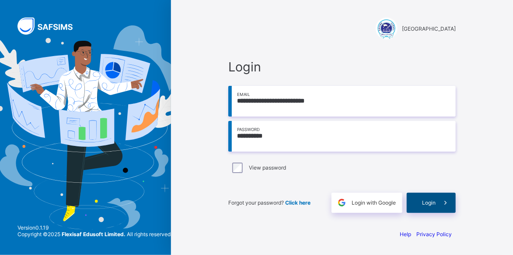
click at [430, 201] on span "Login" at bounding box center [429, 202] width 14 height 7
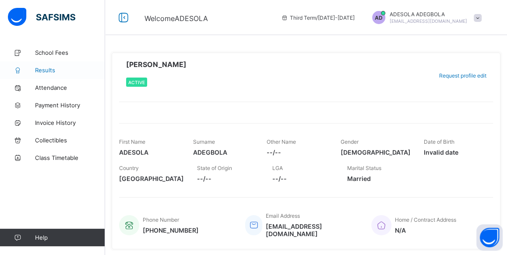
click at [60, 66] on link "Results" at bounding box center [52, 69] width 105 height 17
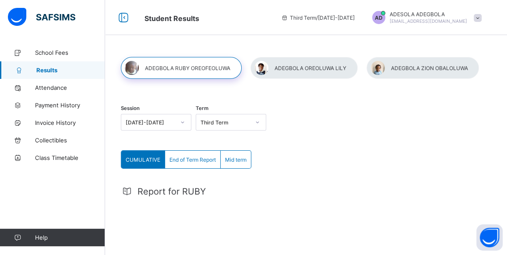
click at [199, 161] on span "End of Term Report" at bounding box center [192, 159] width 46 height 7
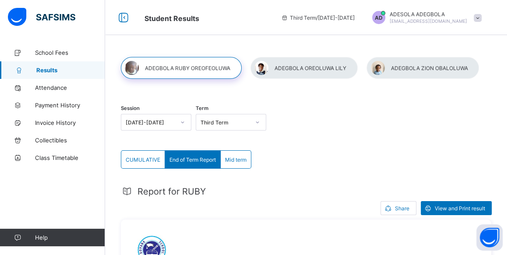
click at [137, 158] on span "CUMULATIVE" at bounding box center [143, 159] width 35 height 7
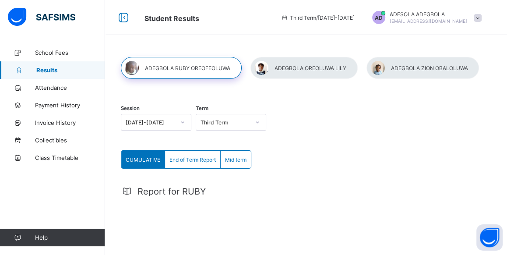
click at [137, 158] on span "CUMULATIVE" at bounding box center [143, 159] width 35 height 7
click at [155, 190] on span "Report for RUBY" at bounding box center [171, 191] width 68 height 10
click at [176, 195] on span "Report for RUBY" at bounding box center [171, 191] width 68 height 10
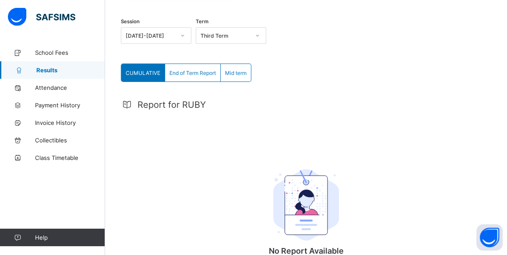
scroll to position [84, 0]
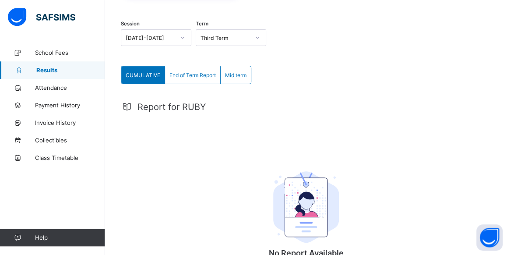
click at [204, 77] on span "End of Term Report" at bounding box center [192, 75] width 46 height 7
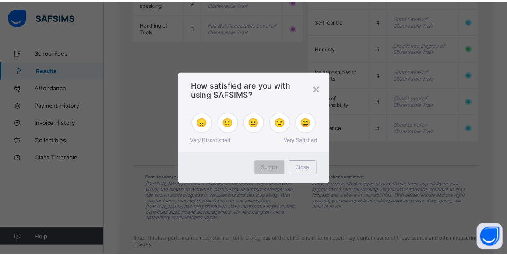
scroll to position [910, 0]
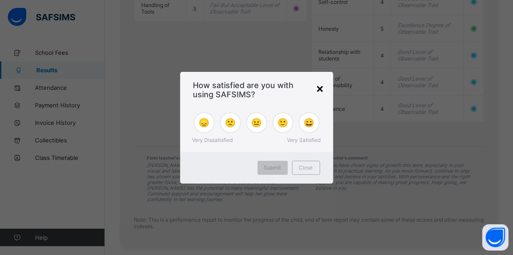
click at [323, 90] on div "×" at bounding box center [320, 87] width 8 height 15
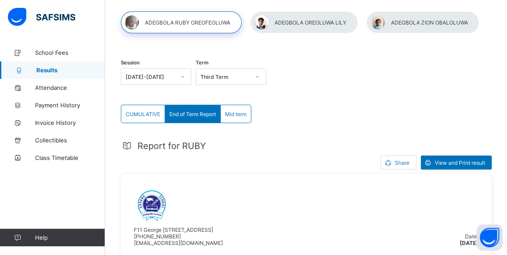
scroll to position [0, 0]
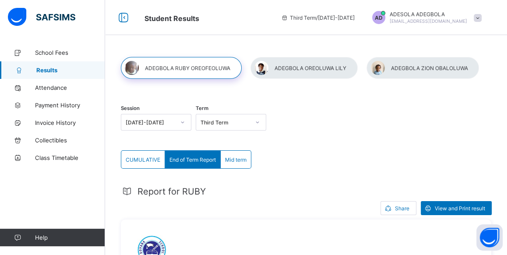
click at [318, 67] on div at bounding box center [303, 68] width 107 height 22
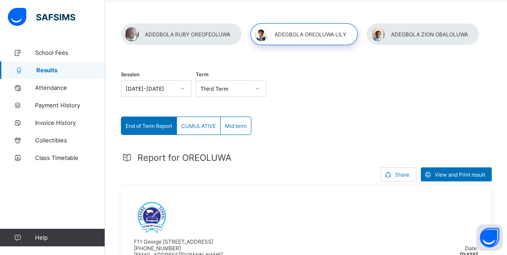
scroll to position [25, 0]
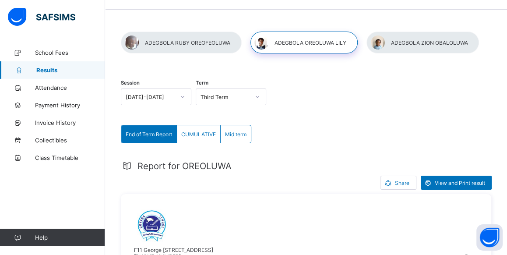
click at [443, 43] on div at bounding box center [422, 42] width 112 height 22
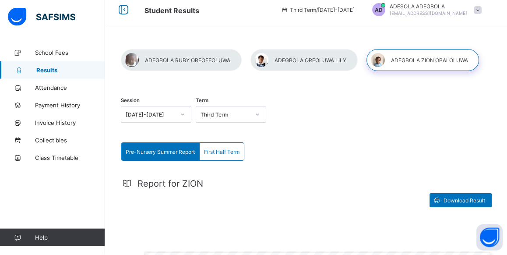
scroll to position [0, 0]
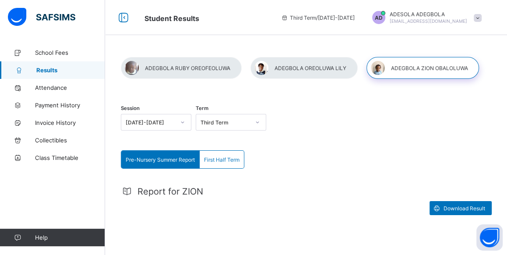
click at [161, 68] on div at bounding box center [181, 68] width 121 height 22
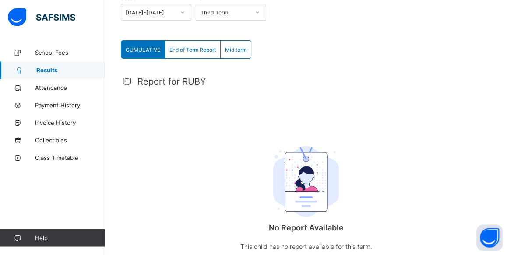
scroll to position [109, 0]
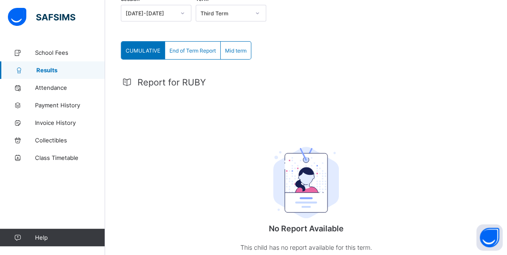
click at [190, 52] on span "End of Term Report" at bounding box center [192, 50] width 46 height 7
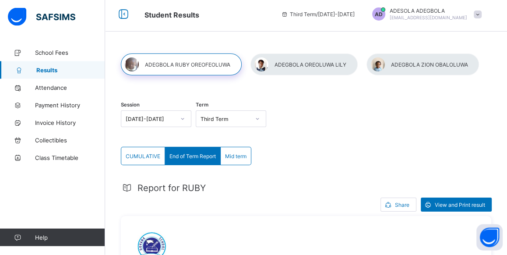
scroll to position [0, 0]
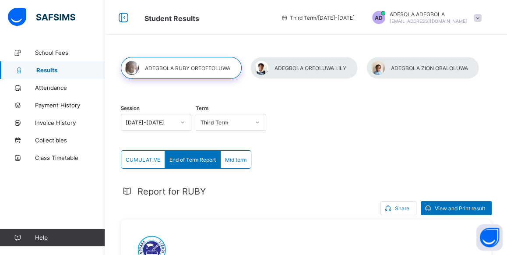
click at [318, 71] on div at bounding box center [303, 68] width 107 height 22
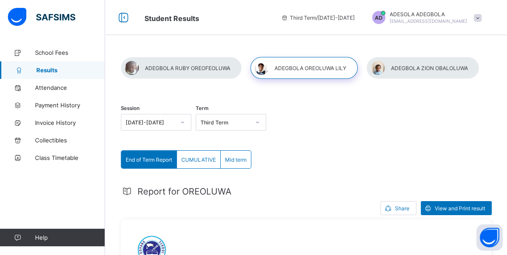
click at [385, 73] on div at bounding box center [422, 68] width 112 height 22
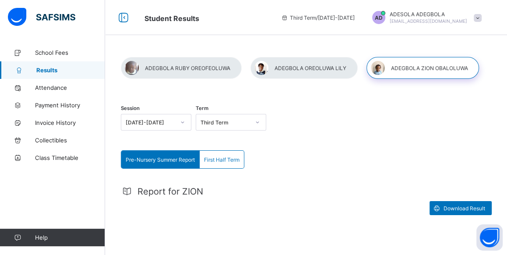
click at [171, 164] on div "Pre-Nursery Summer Report" at bounding box center [160, 158] width 78 height 17
